Goal: Information Seeking & Learning: Compare options

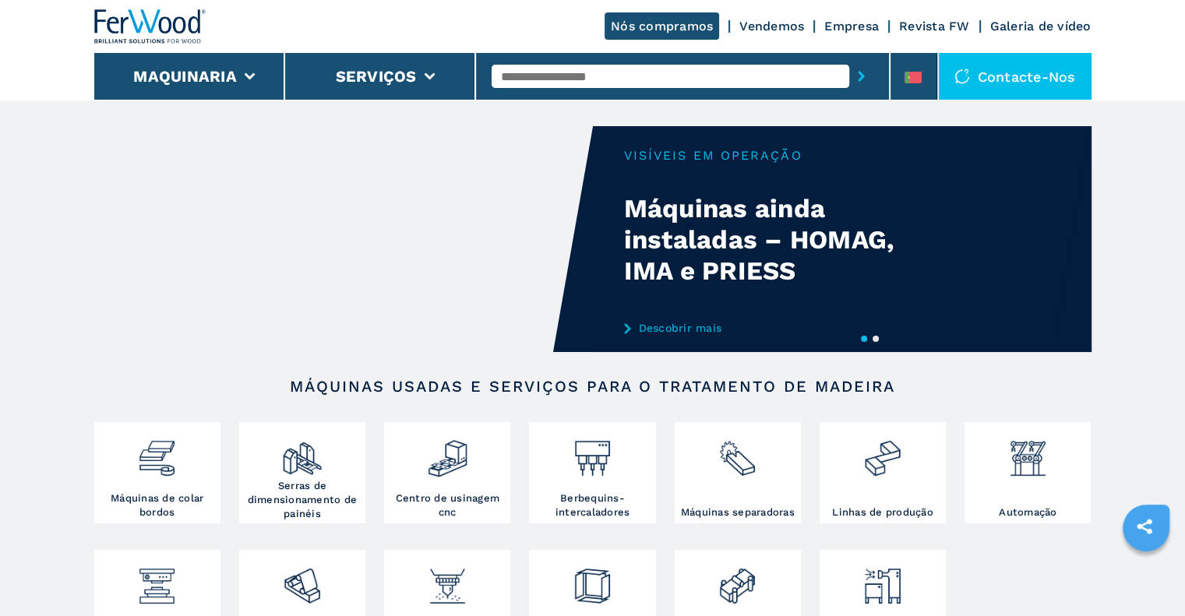
click at [562, 73] on input "text" at bounding box center [670, 76] width 358 height 23
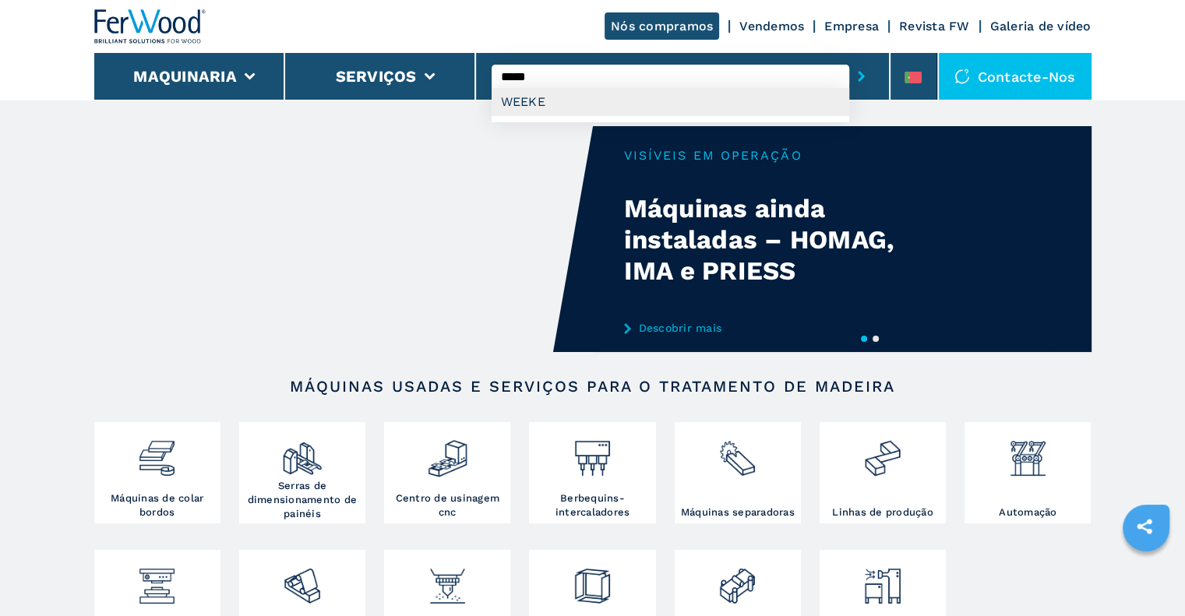
type input "*****"
click at [511, 111] on div "WEEKE" at bounding box center [670, 102] width 358 height 28
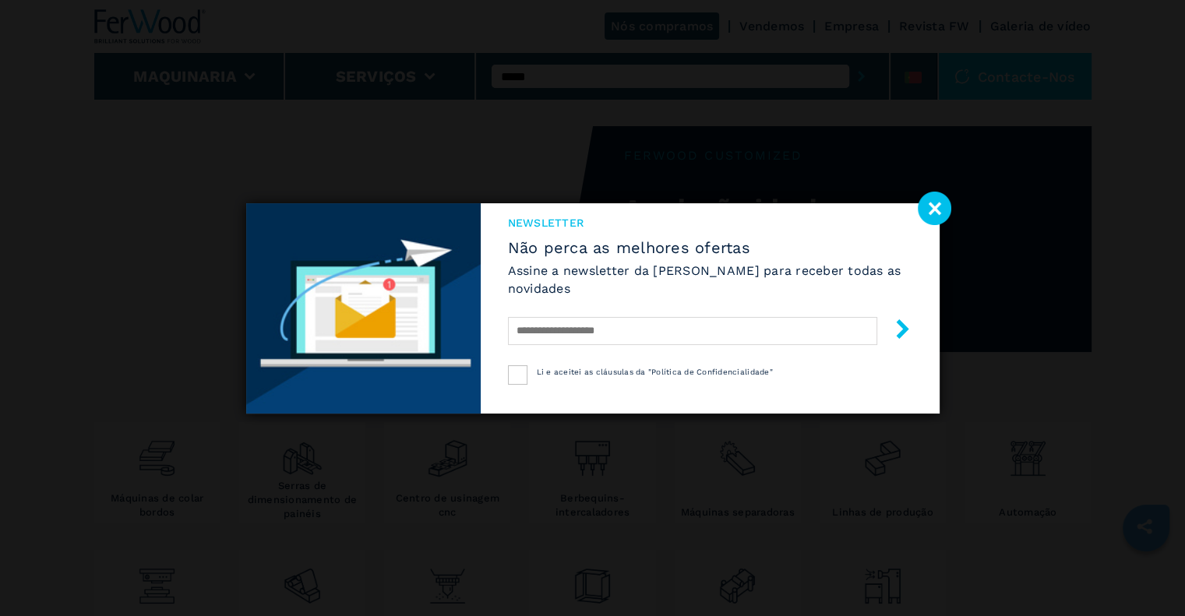
select select "*****"
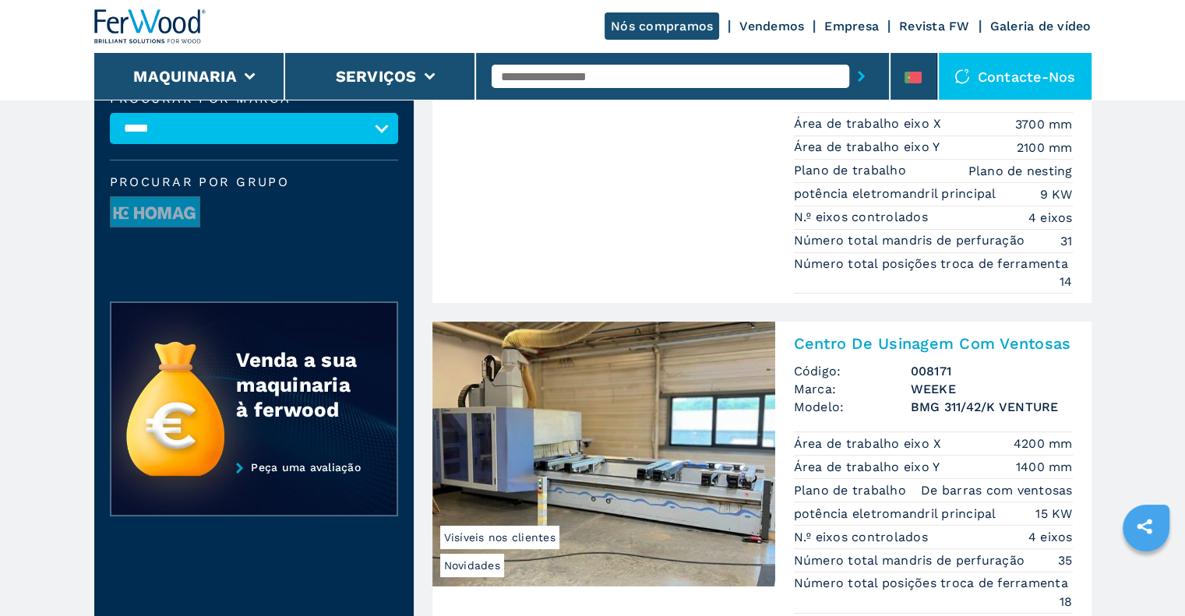
scroll to position [467, 0]
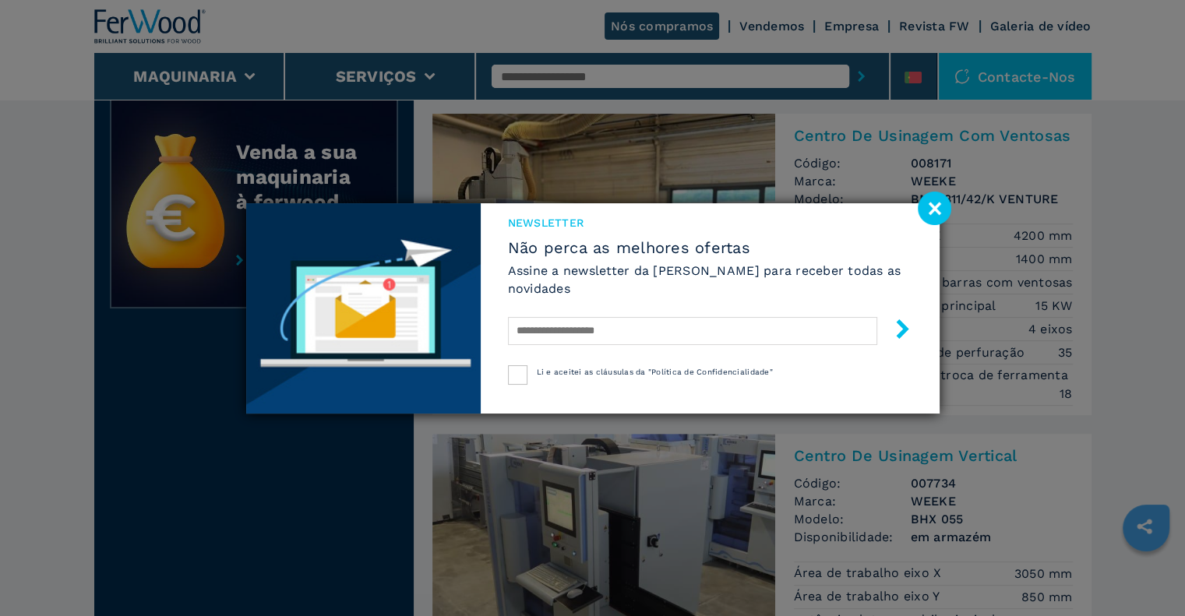
click at [932, 201] on image at bounding box center [934, 208] width 33 height 33
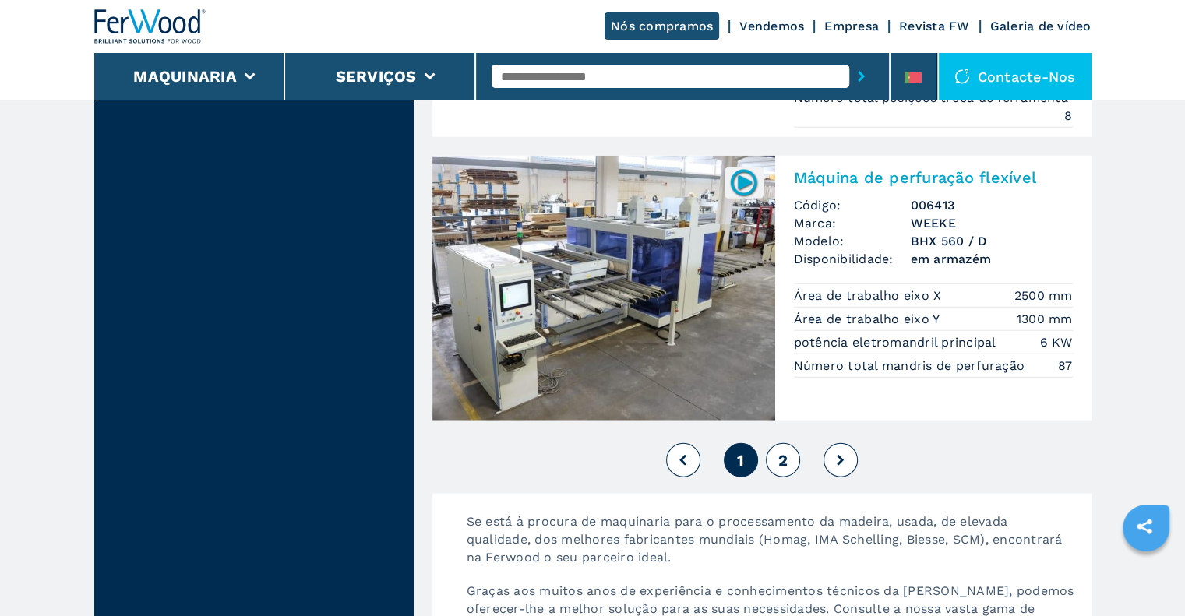
scroll to position [3972, 0]
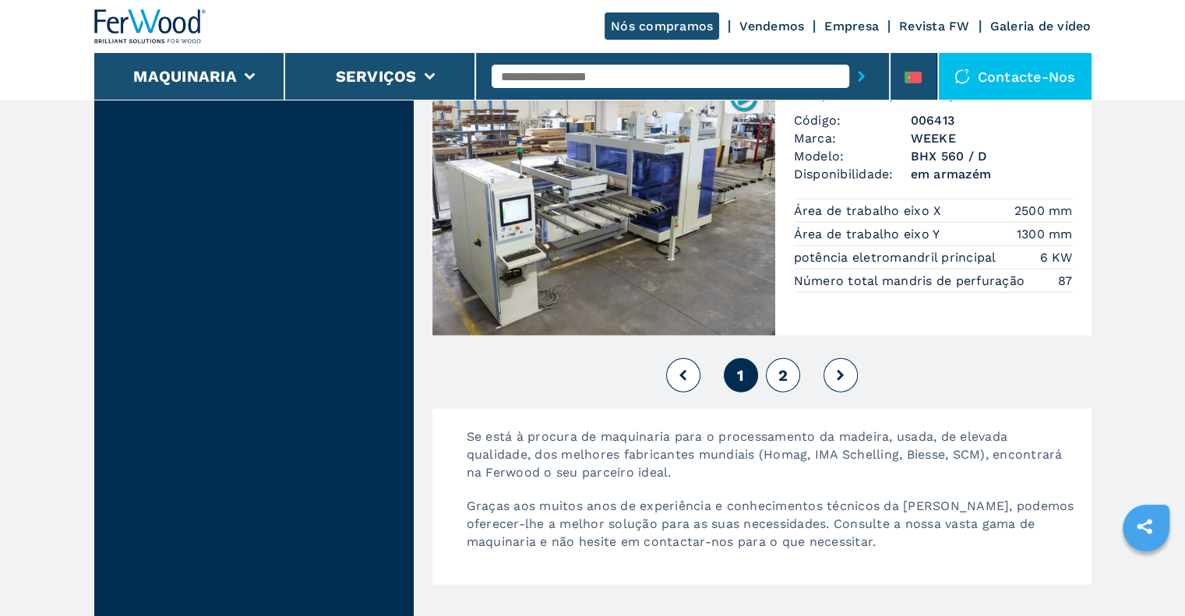
click at [773, 359] on button "2" at bounding box center [783, 375] width 34 height 34
select select
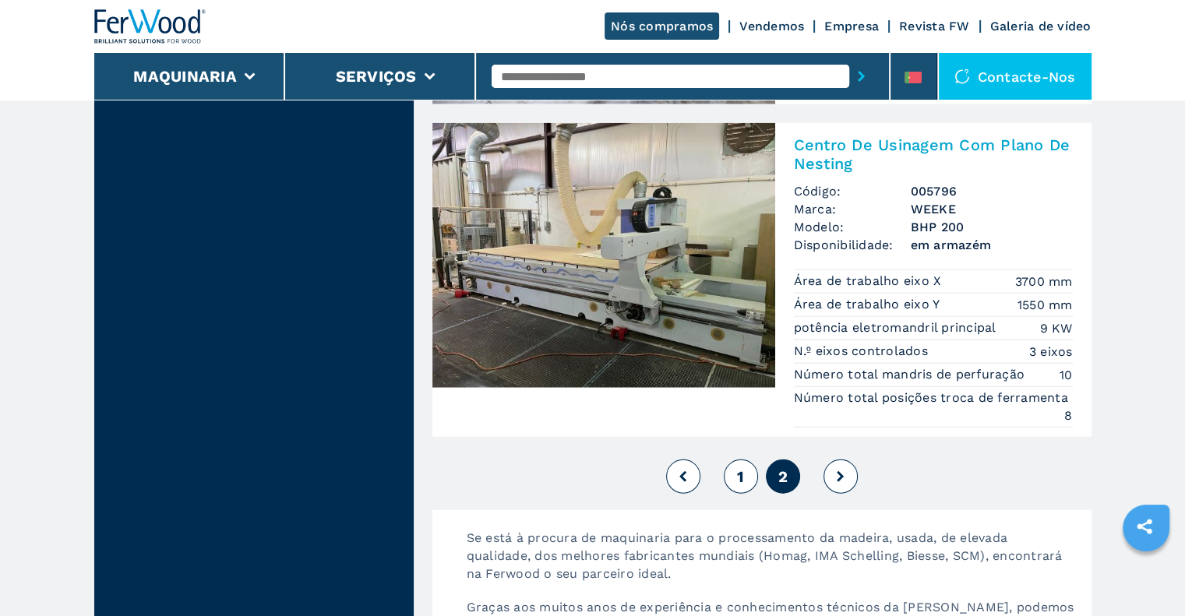
scroll to position [3505, 0]
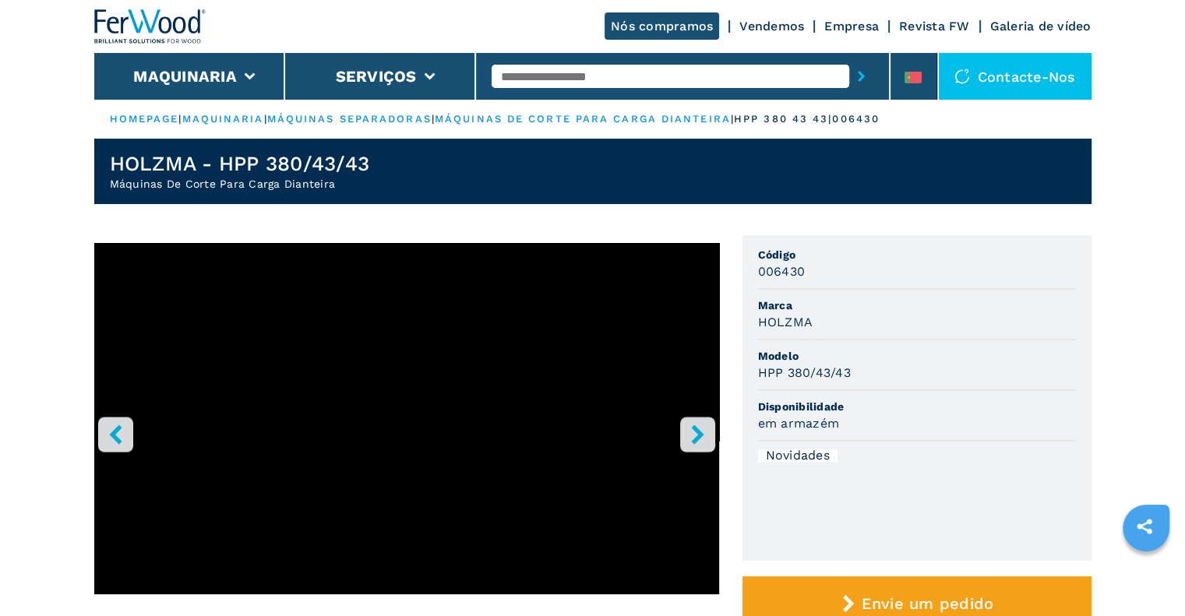
click at [699, 435] on icon "right-button" at bounding box center [697, 433] width 12 height 19
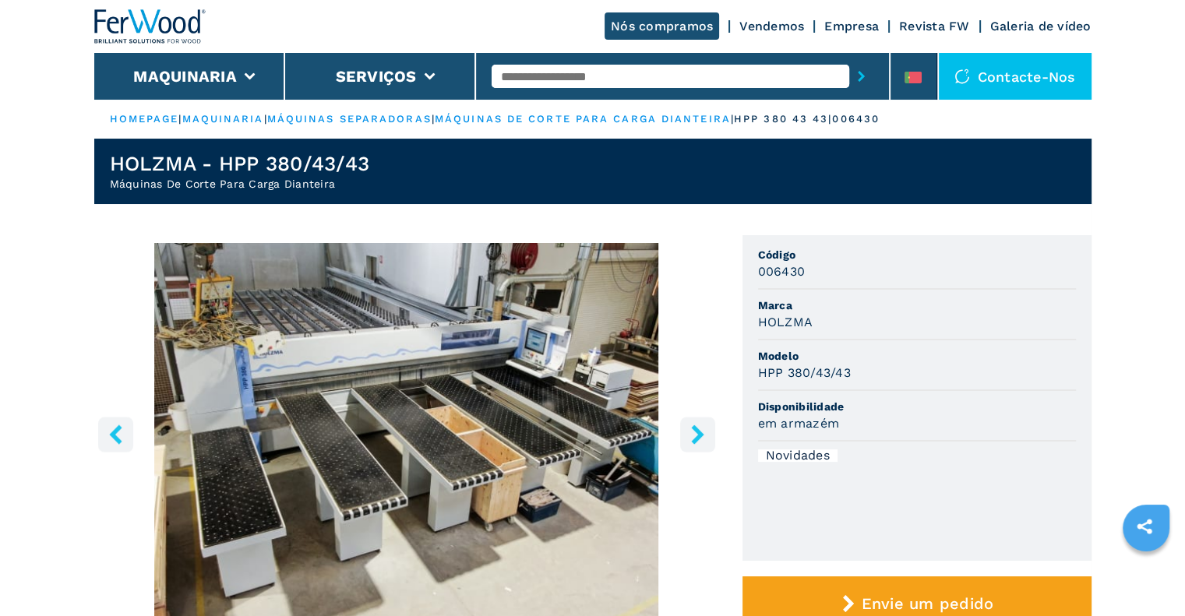
click at [502, 407] on img "Go to Slide 2" at bounding box center [406, 432] width 625 height 378
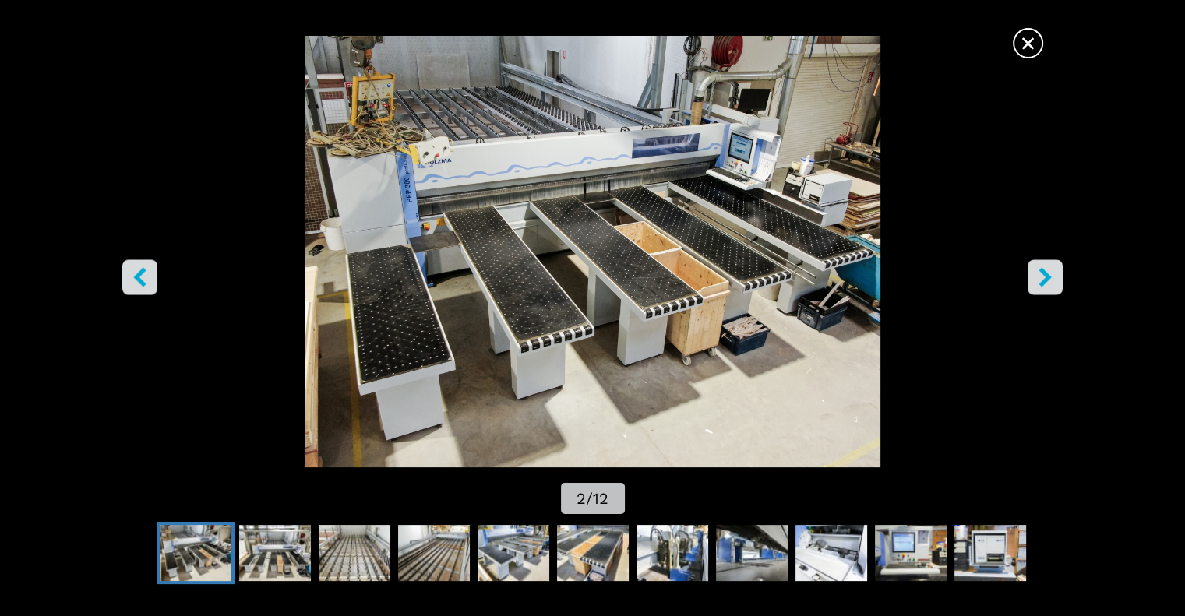
click at [1044, 281] on icon "right-button" at bounding box center [1044, 276] width 12 height 19
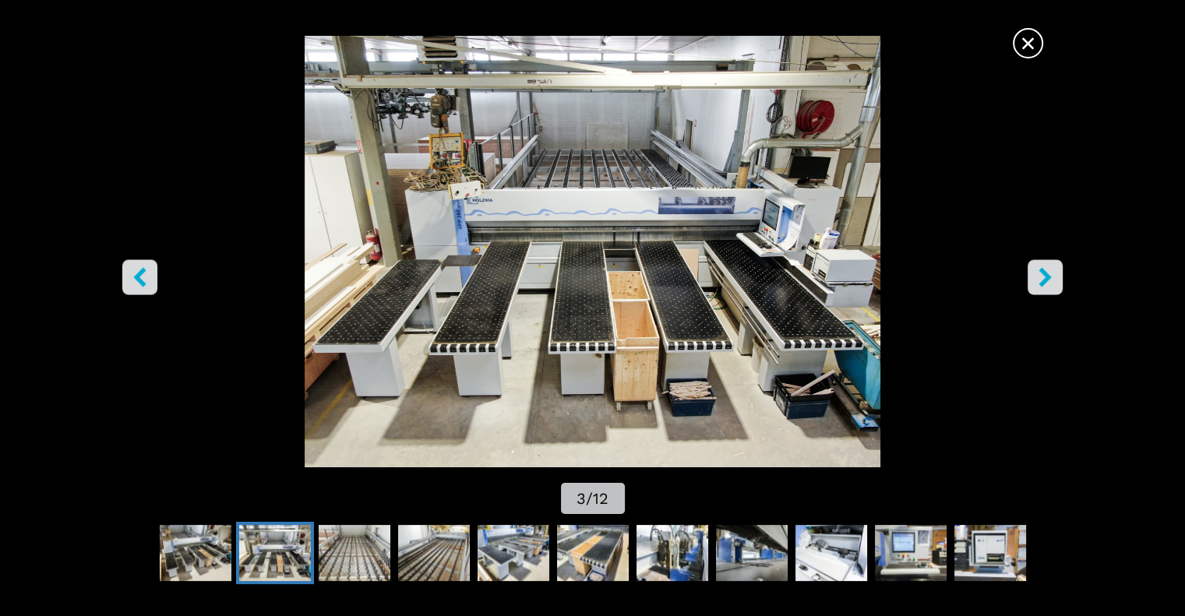
click at [1050, 281] on icon "right-button" at bounding box center [1044, 276] width 19 height 19
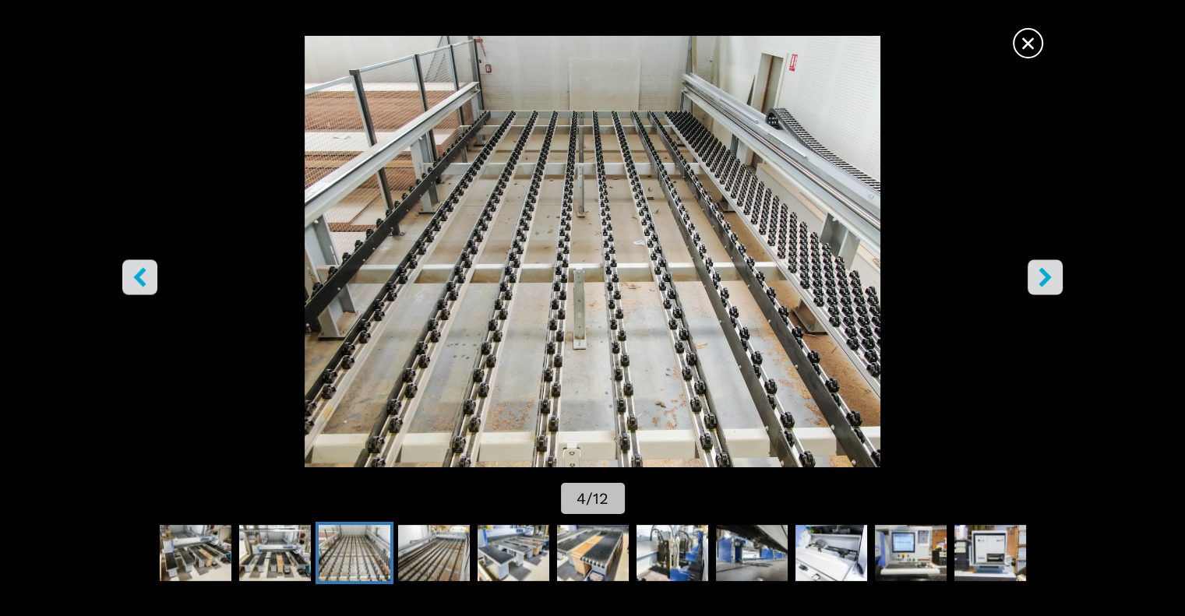
click at [1050, 281] on icon "right-button" at bounding box center [1044, 276] width 19 height 19
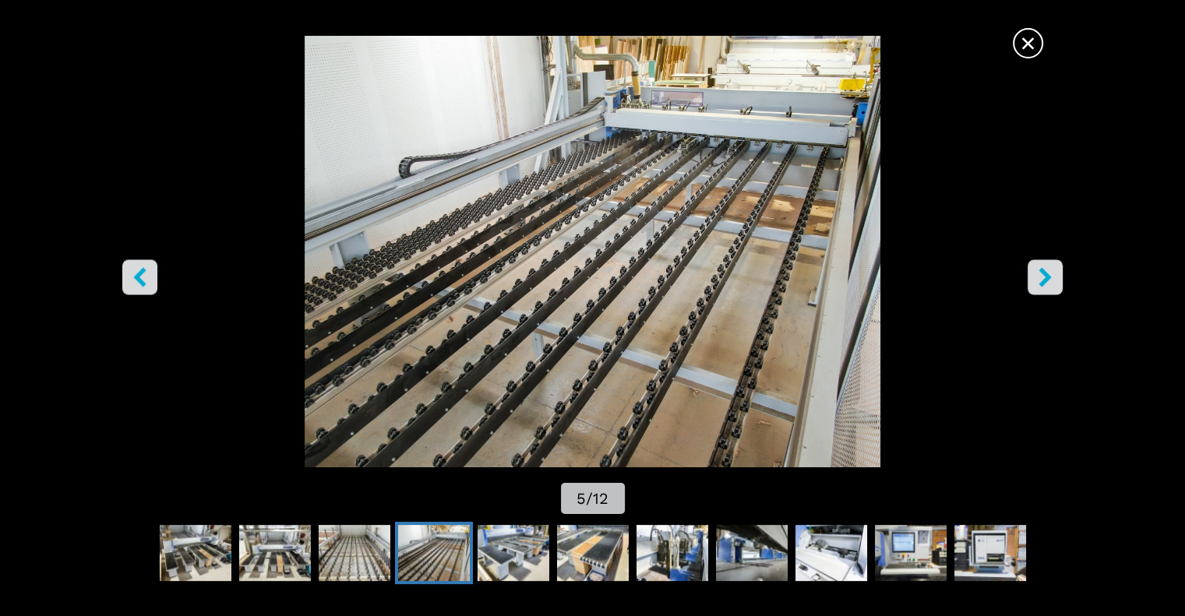
click at [1050, 281] on icon "right-button" at bounding box center [1044, 276] width 19 height 19
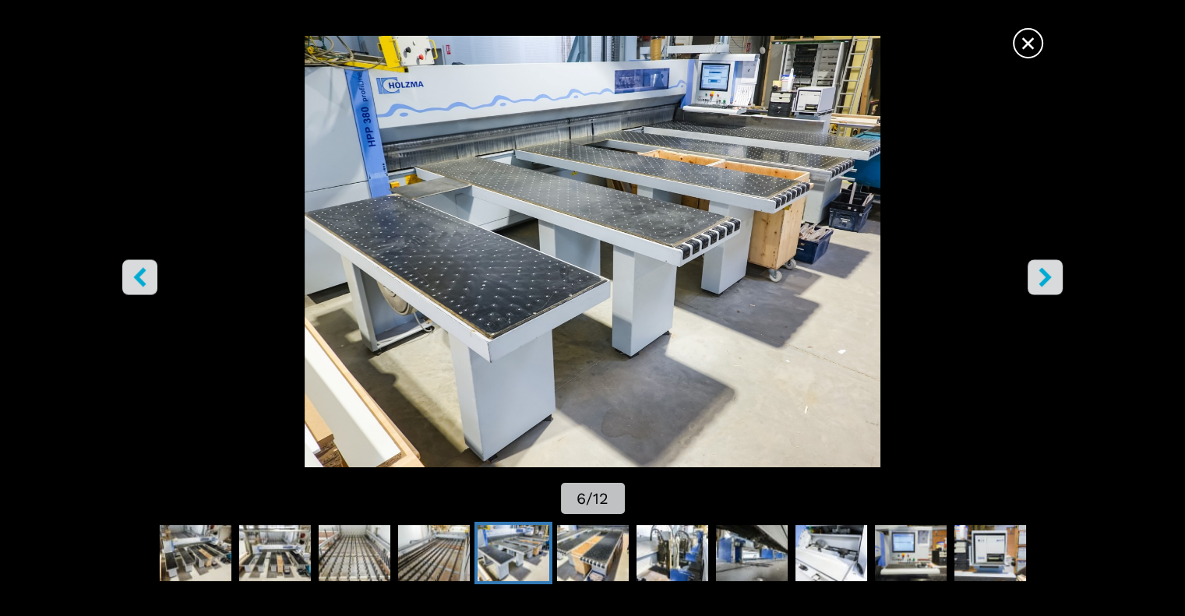
click at [1050, 281] on icon "right-button" at bounding box center [1044, 276] width 19 height 19
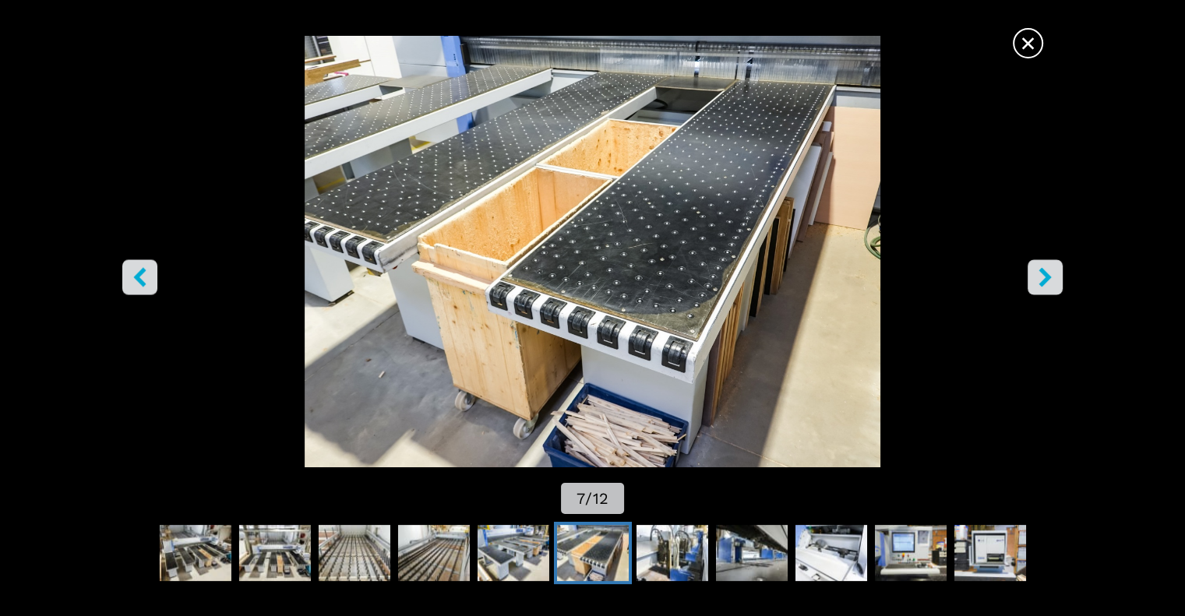
click at [1054, 283] on icon "right-button" at bounding box center [1044, 276] width 19 height 19
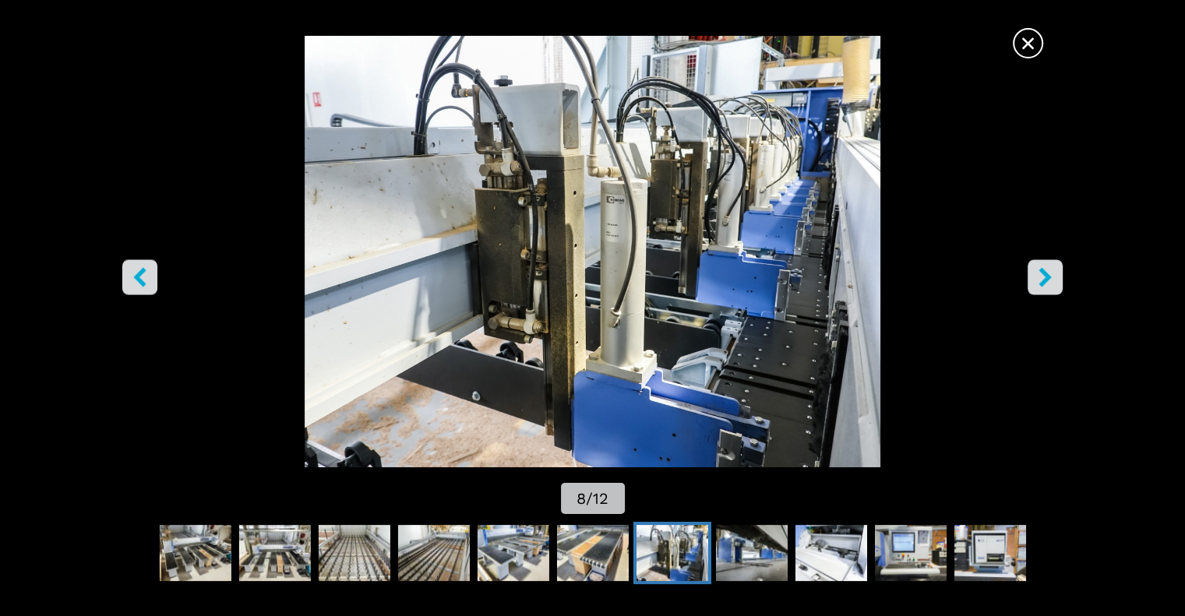
click at [1054, 286] on icon "right-button" at bounding box center [1044, 276] width 19 height 19
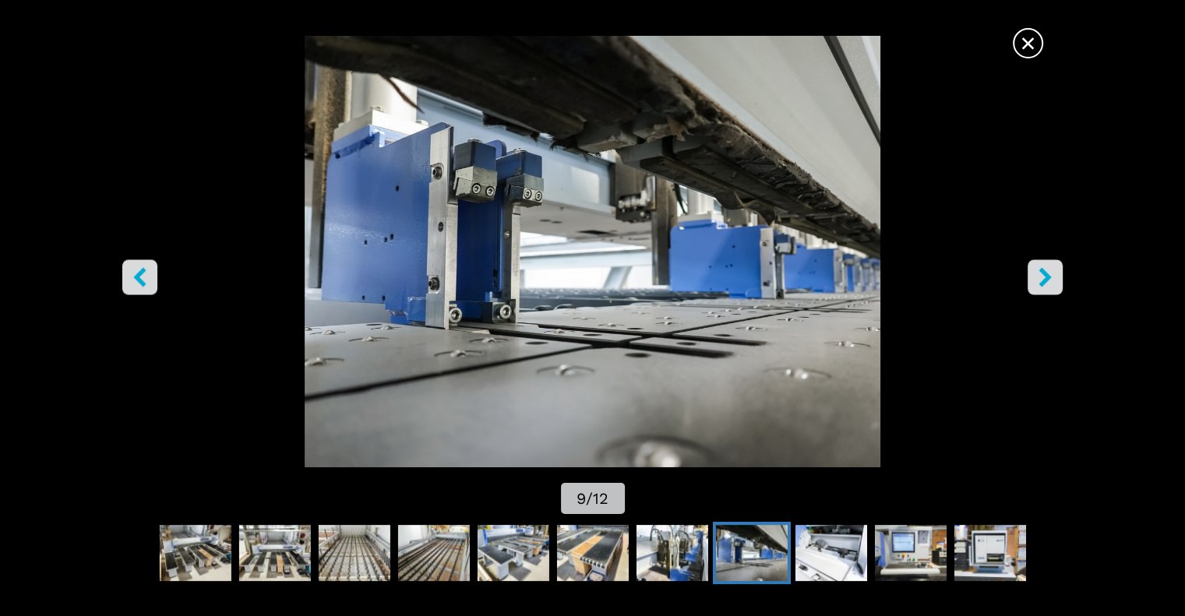
click at [1054, 286] on icon "right-button" at bounding box center [1044, 276] width 19 height 19
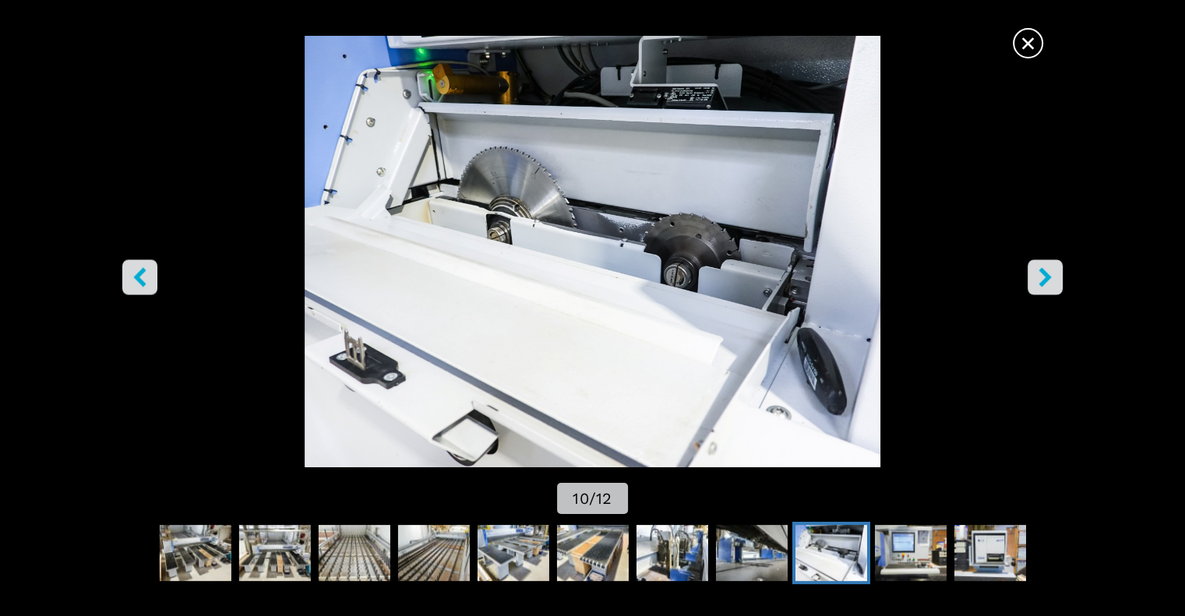
click at [1054, 286] on icon "right-button" at bounding box center [1044, 276] width 19 height 19
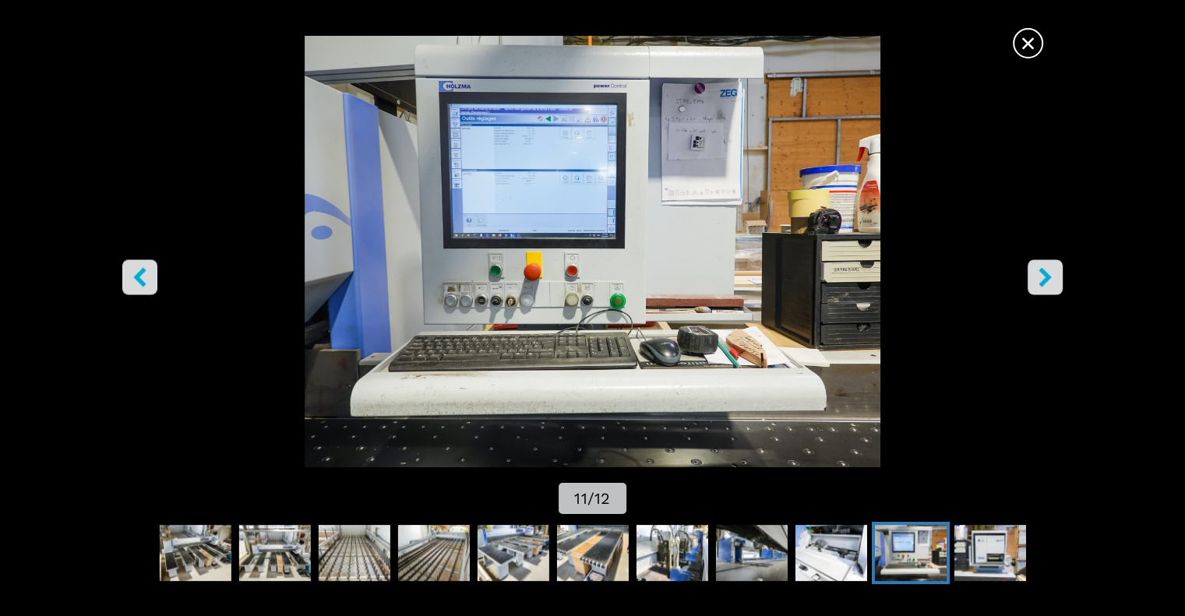
click at [1054, 287] on button "right-button" at bounding box center [1044, 276] width 35 height 35
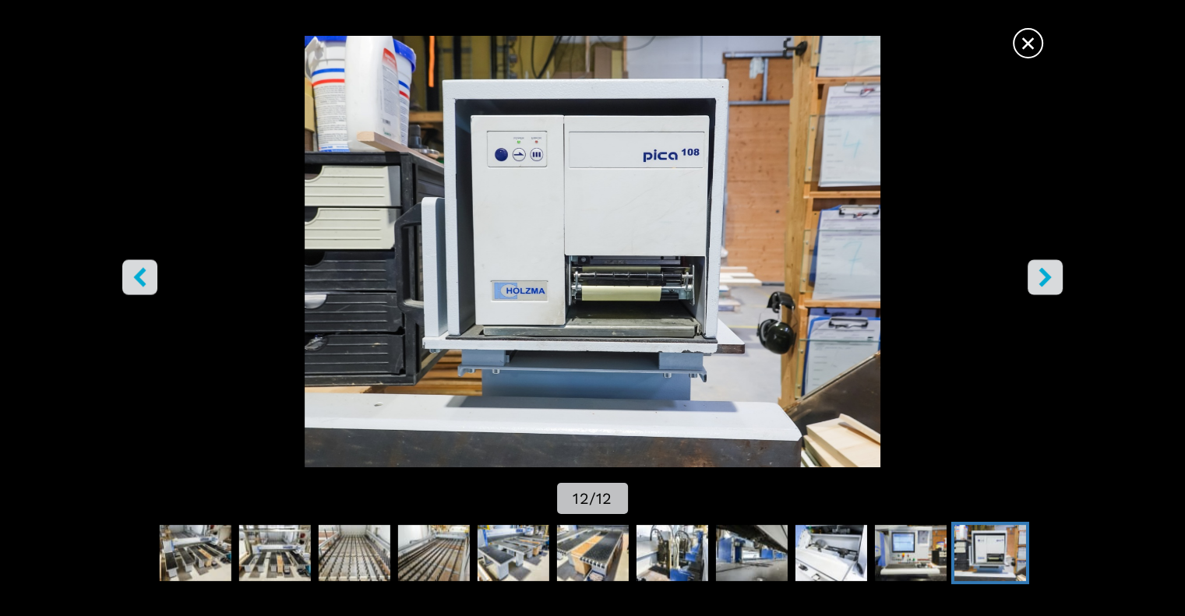
click at [1055, 289] on button "right-button" at bounding box center [1044, 276] width 35 height 35
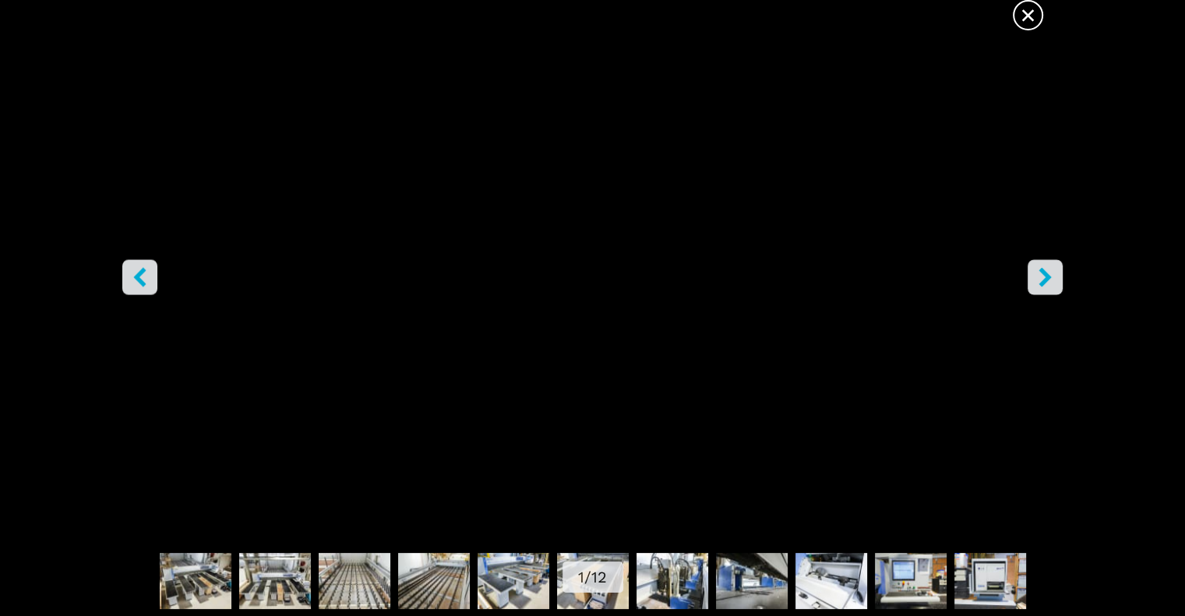
click at [1037, 9] on span "×" at bounding box center [1027, 11] width 27 height 27
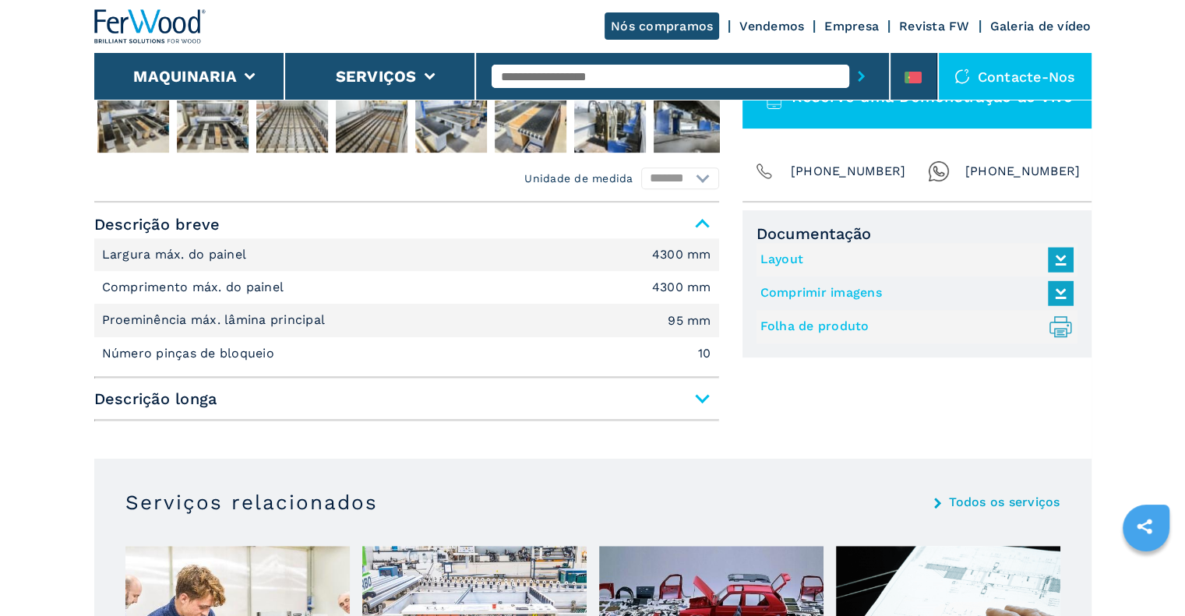
scroll to position [524, 0]
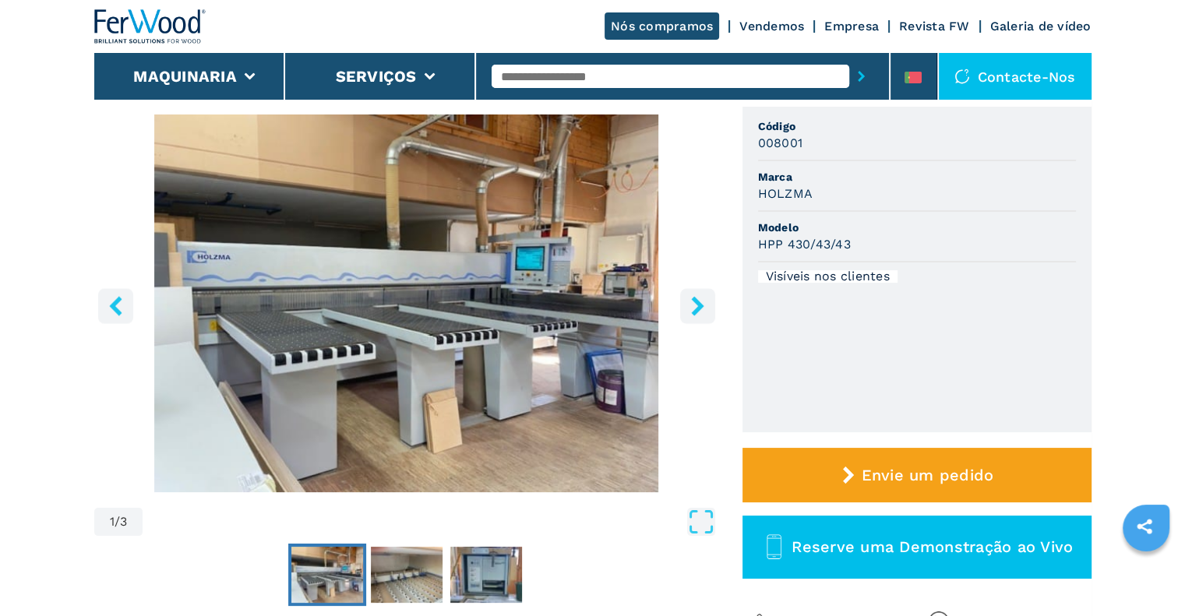
scroll to position [78, 0]
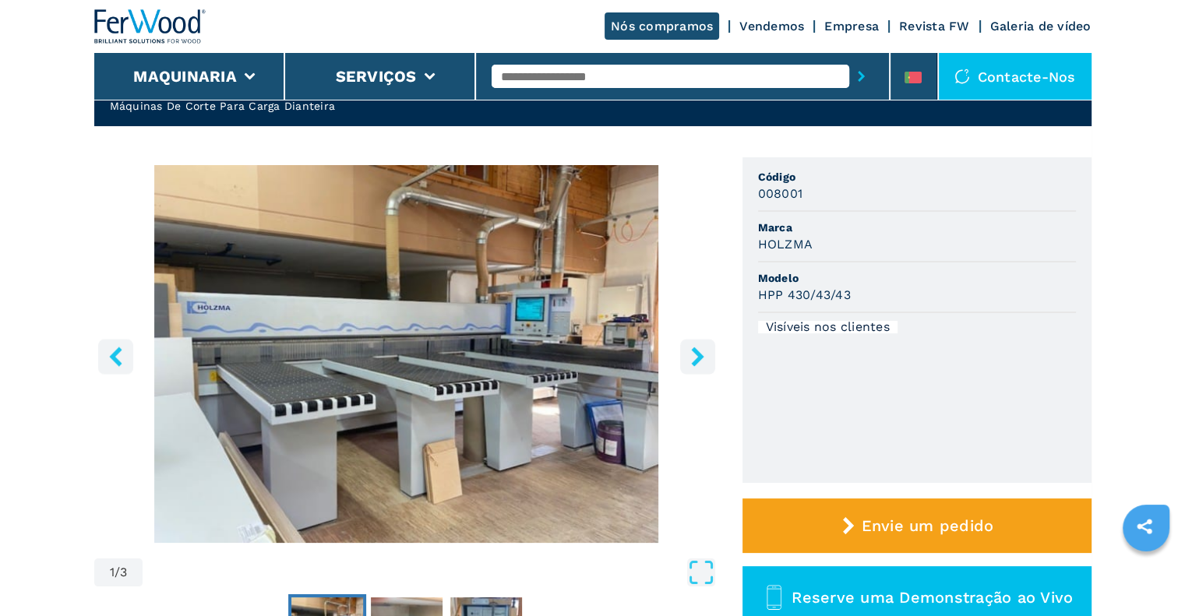
click at [698, 354] on icon "right-button" at bounding box center [697, 356] width 12 height 19
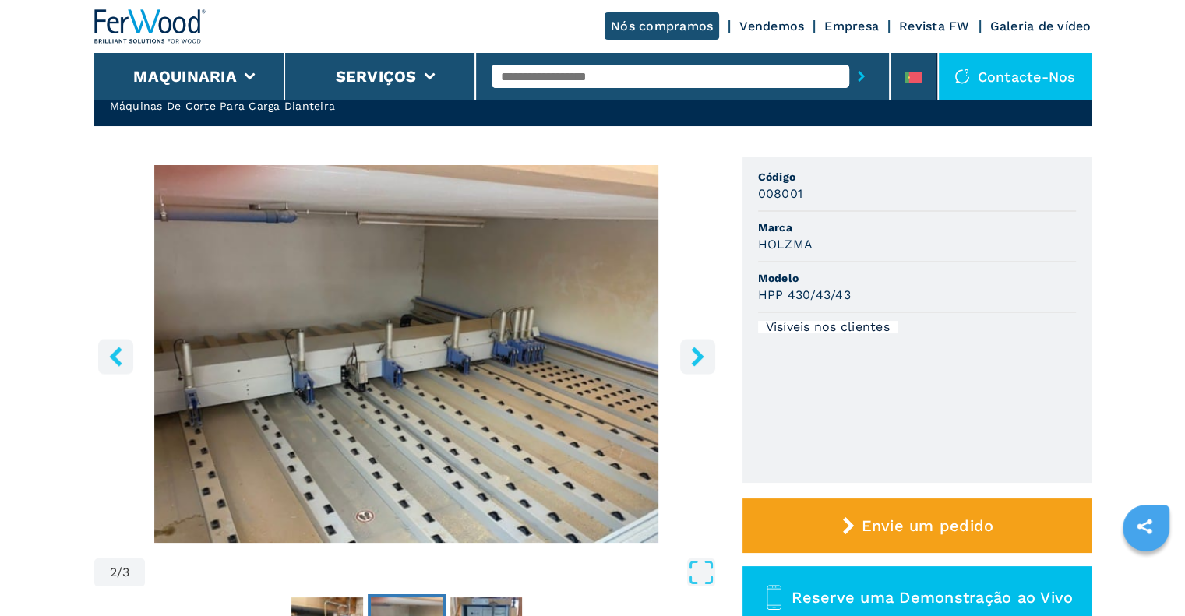
click at [698, 354] on icon "right-button" at bounding box center [697, 356] width 12 height 19
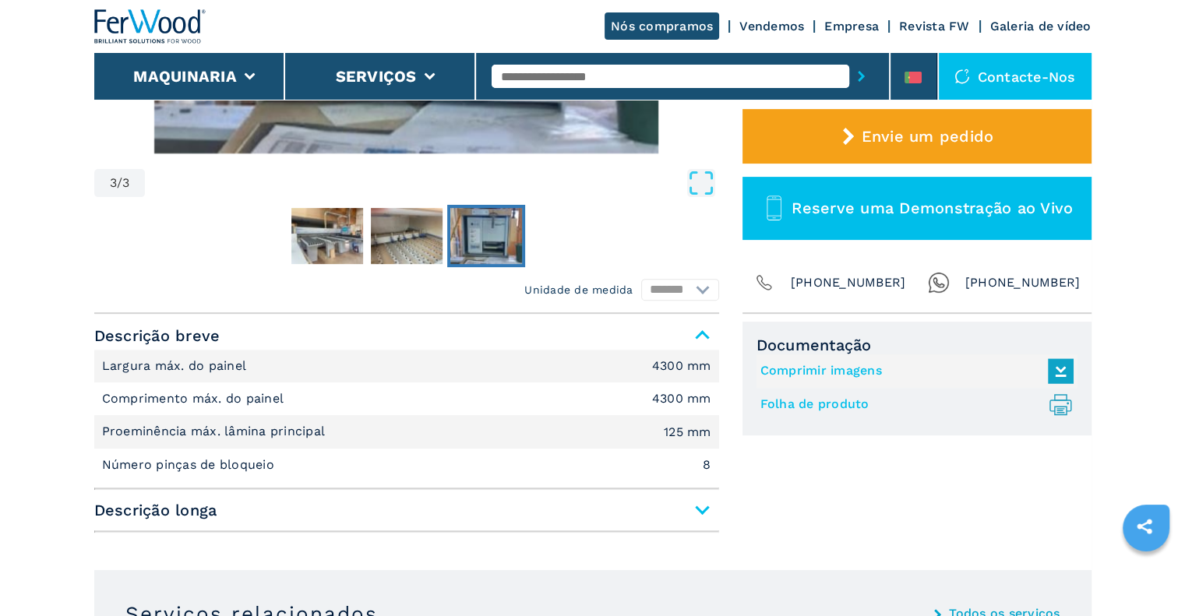
scroll to position [545, 0]
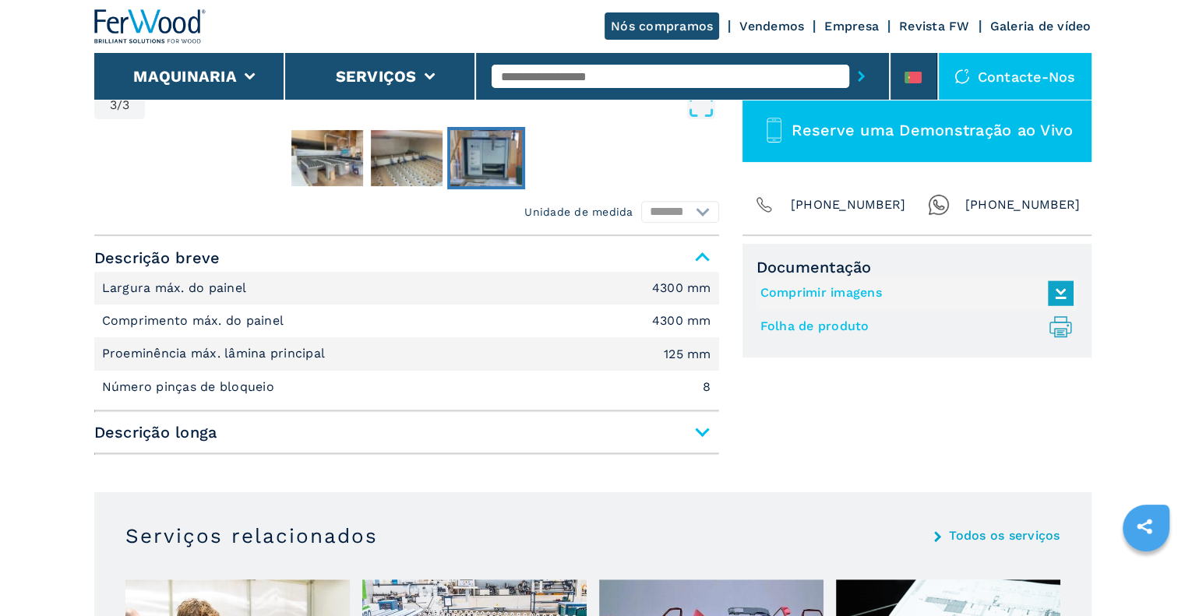
click at [700, 426] on span "Descrição longa" at bounding box center [406, 432] width 625 height 28
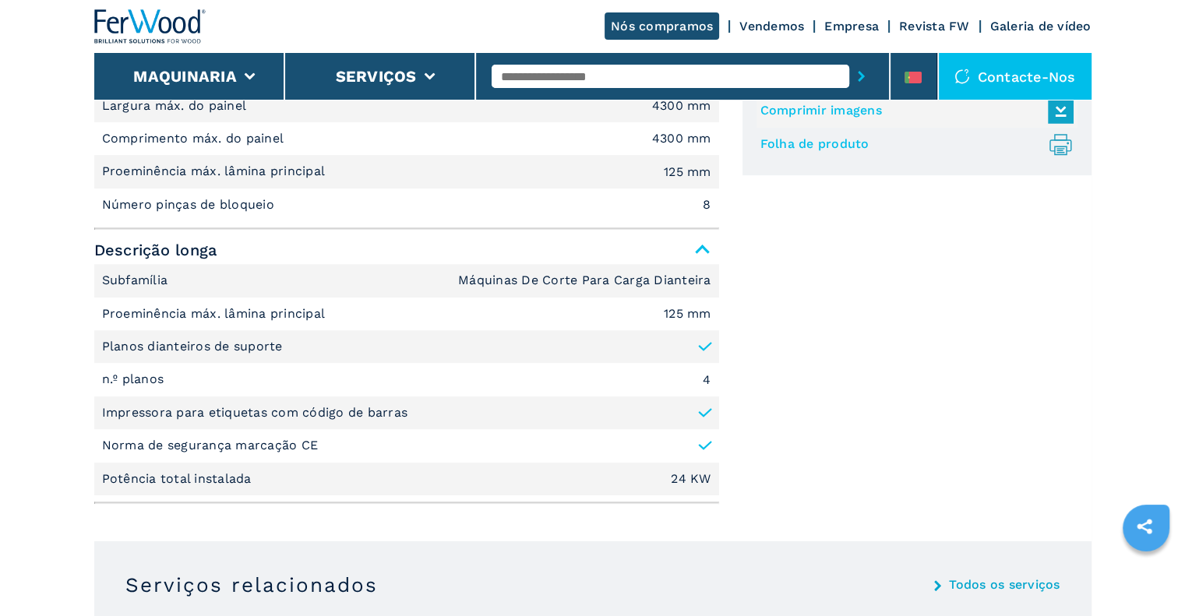
scroll to position [701, 0]
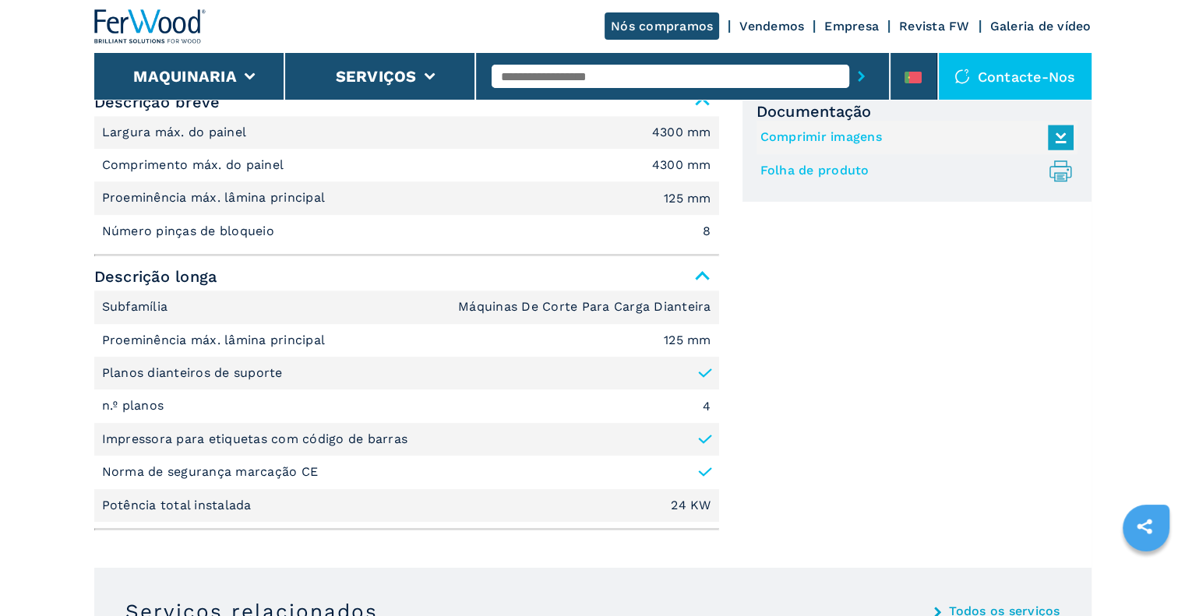
click at [829, 174] on link "Folha de produto .prefix__st0{stroke-linecap:round;stroke-linejoin:round}.prefi…" at bounding box center [912, 171] width 305 height 26
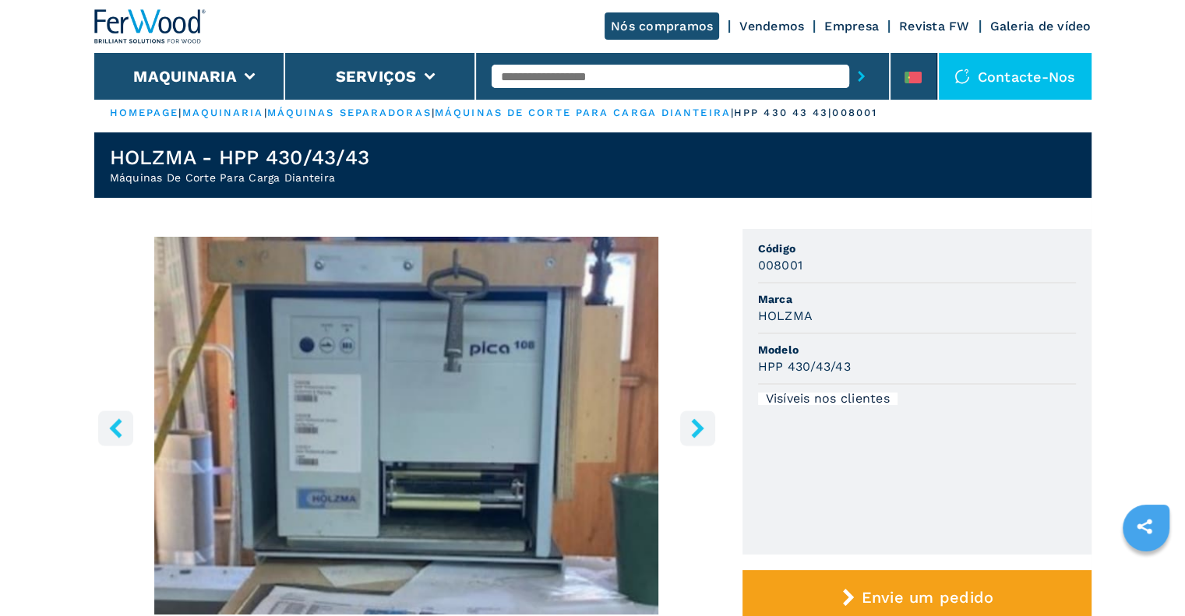
scroll to position [0, 0]
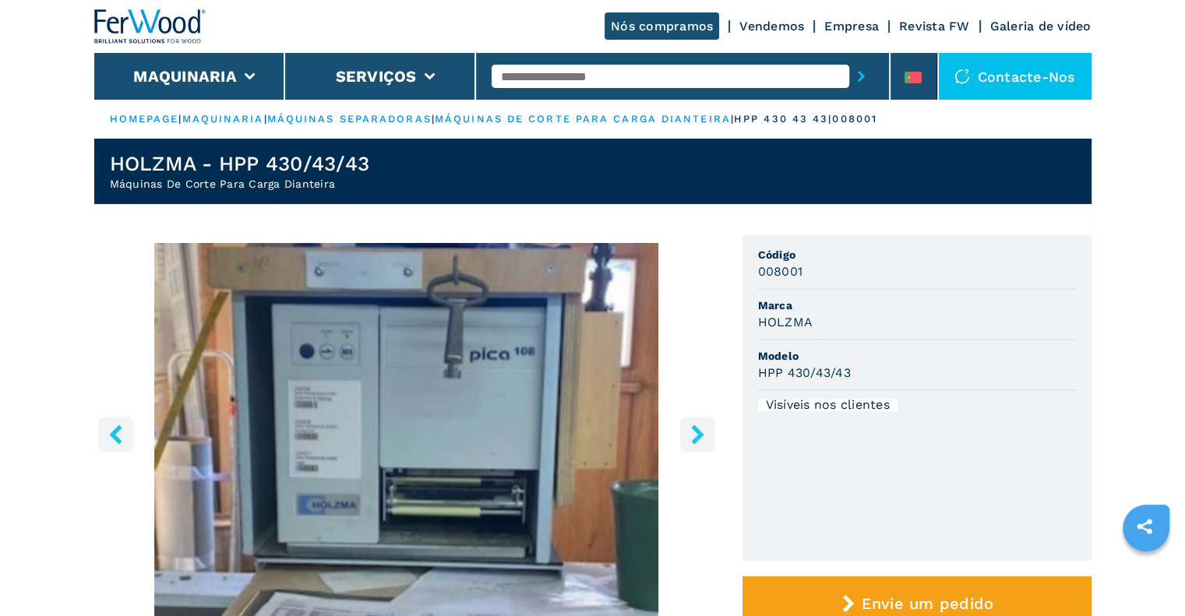
click at [690, 429] on icon "right-button" at bounding box center [697, 433] width 19 height 19
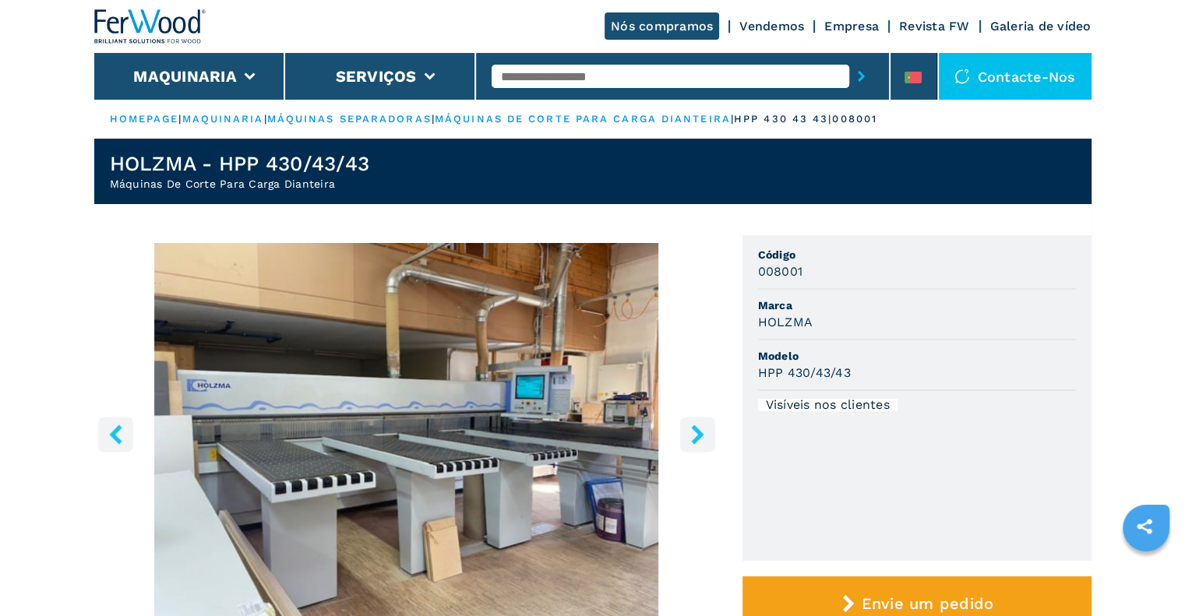
click at [706, 426] on icon "right-button" at bounding box center [697, 433] width 19 height 19
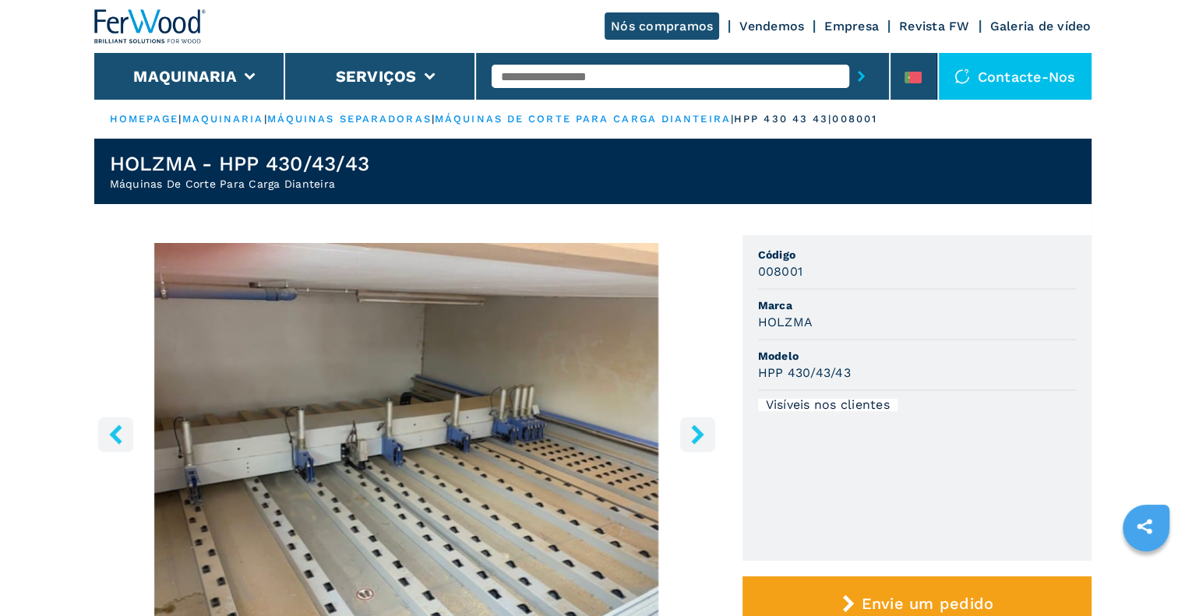
click at [125, 435] on button "left-button" at bounding box center [115, 434] width 35 height 35
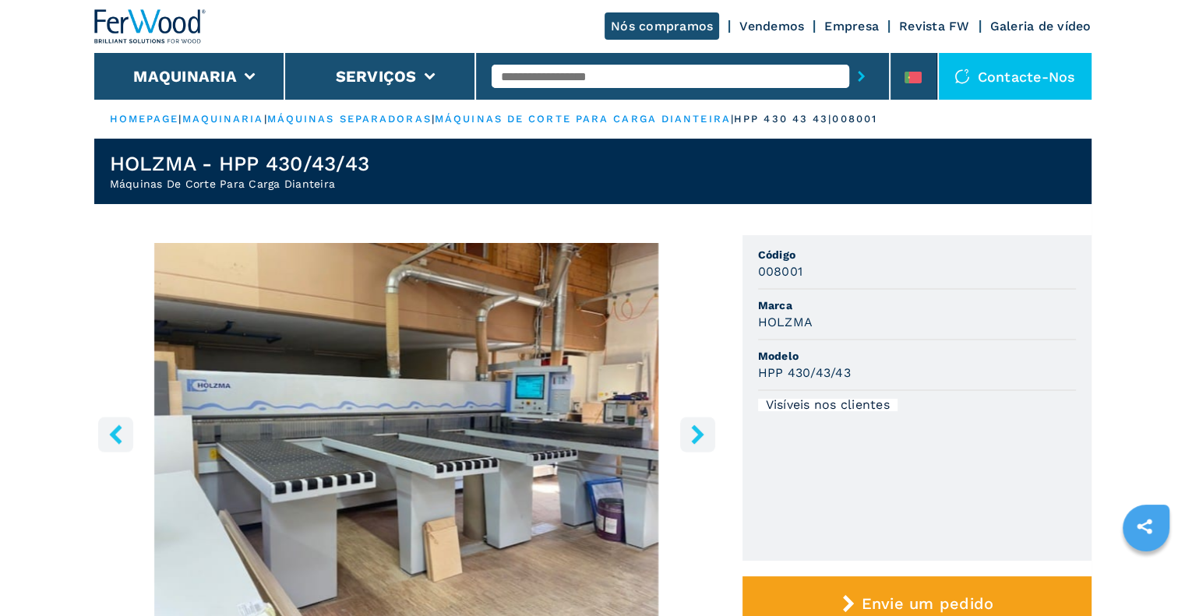
click at [121, 435] on icon "left-button" at bounding box center [115, 433] width 19 height 19
click at [112, 439] on icon "left-button" at bounding box center [115, 433] width 19 height 19
